Goal: Find specific page/section: Find specific page/section

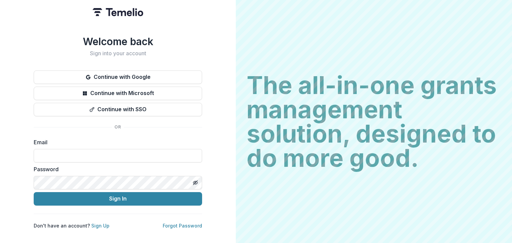
type input "**********"
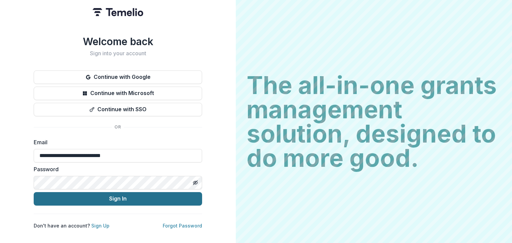
click at [115, 196] on button "Sign In" at bounding box center [118, 198] width 168 height 13
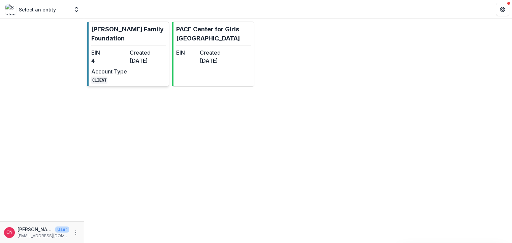
click at [111, 48] on dt "EIN" at bounding box center [109, 52] width 36 height 8
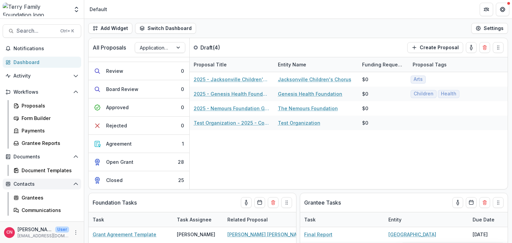
scroll to position [34, 0]
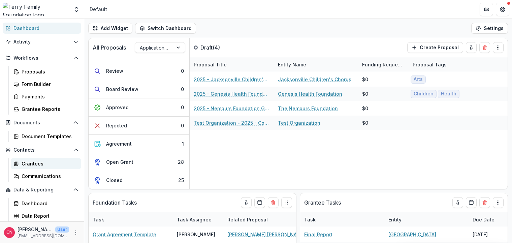
click at [35, 163] on div "Grantees" at bounding box center [49, 163] width 54 height 7
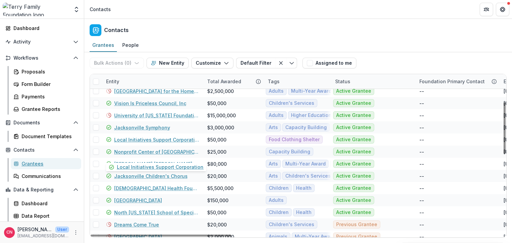
scroll to position [121, 0]
